Goal: Find specific page/section: Find specific page/section

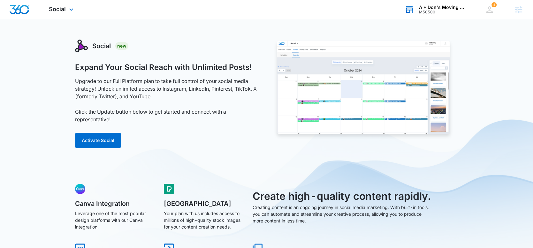
click at [437, 11] on div "M50500" at bounding box center [442, 12] width 47 height 4
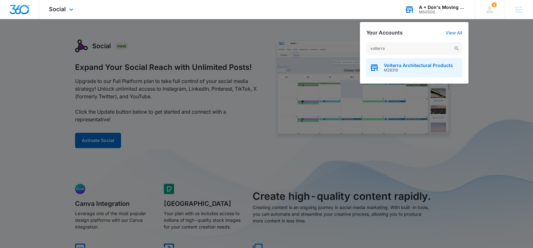
type input "volterra"
click at [413, 68] on span "M28319" at bounding box center [418, 70] width 69 height 4
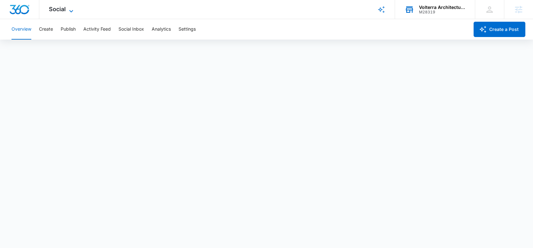
click at [70, 12] on icon at bounding box center [71, 11] width 8 height 8
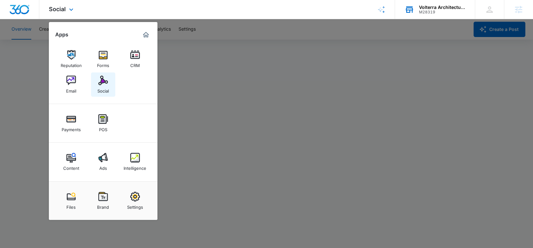
click at [102, 81] on img at bounding box center [103, 81] width 10 height 10
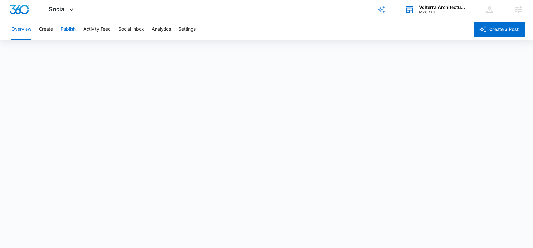
click at [68, 29] on button "Publish" at bounding box center [68, 29] width 15 height 20
click at [198, 30] on div "Overview Create Publish Activity Feed Social Inbox Analytics Settings" at bounding box center [238, 29] width 461 height 20
click at [48, 27] on button "Create" at bounding box center [46, 29] width 14 height 20
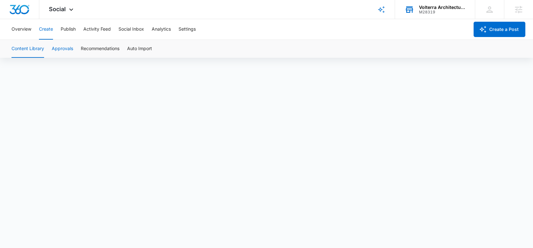
click at [61, 49] on button "Approvals" at bounding box center [62, 49] width 21 height 18
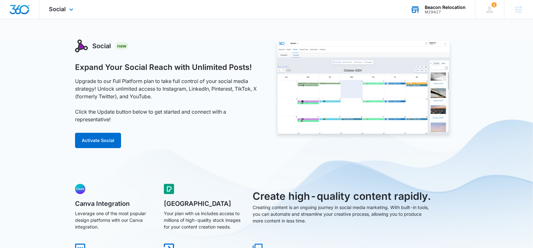
click at [447, 12] on div "M29427" at bounding box center [445, 12] width 41 height 4
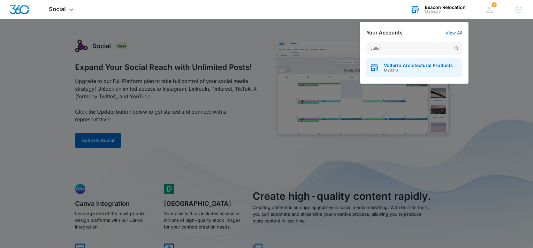
type input "volter"
click at [423, 64] on span "Volterra Architectural Products" at bounding box center [418, 65] width 69 height 5
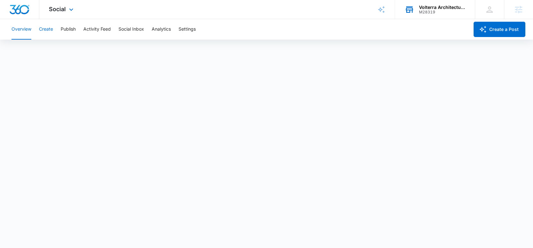
click at [47, 29] on button "Create" at bounding box center [46, 29] width 14 height 20
click at [59, 54] on button "Approvals" at bounding box center [62, 49] width 21 height 18
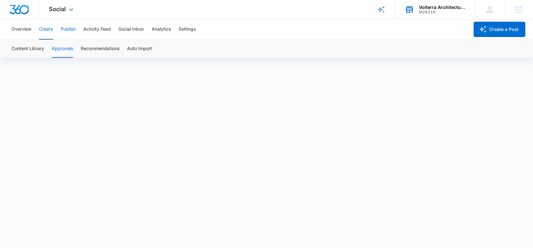
click at [71, 28] on button "Publish" at bounding box center [68, 29] width 15 height 20
